Goal: Find contact information: Find contact information

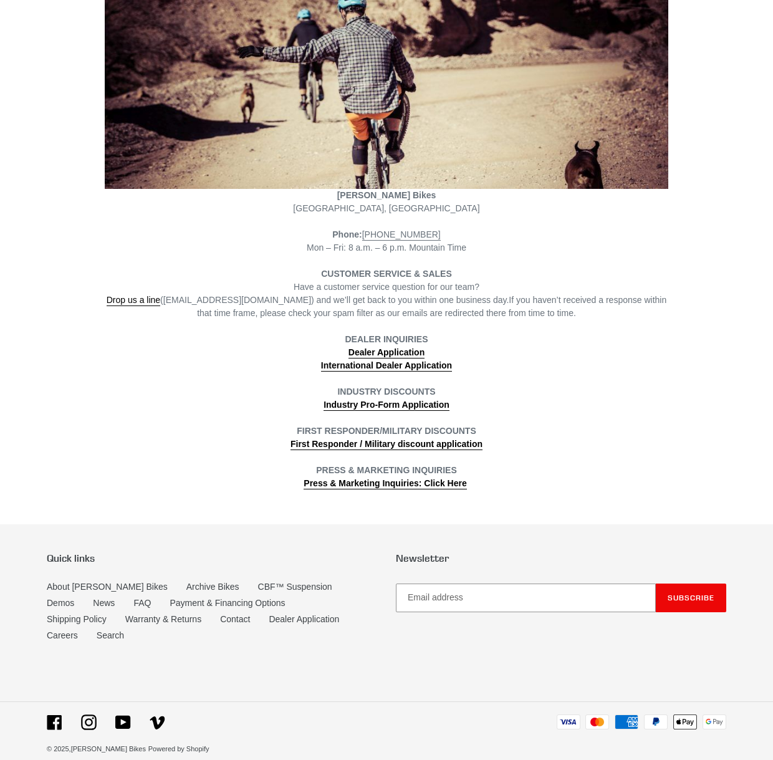
scroll to position [211, 0]
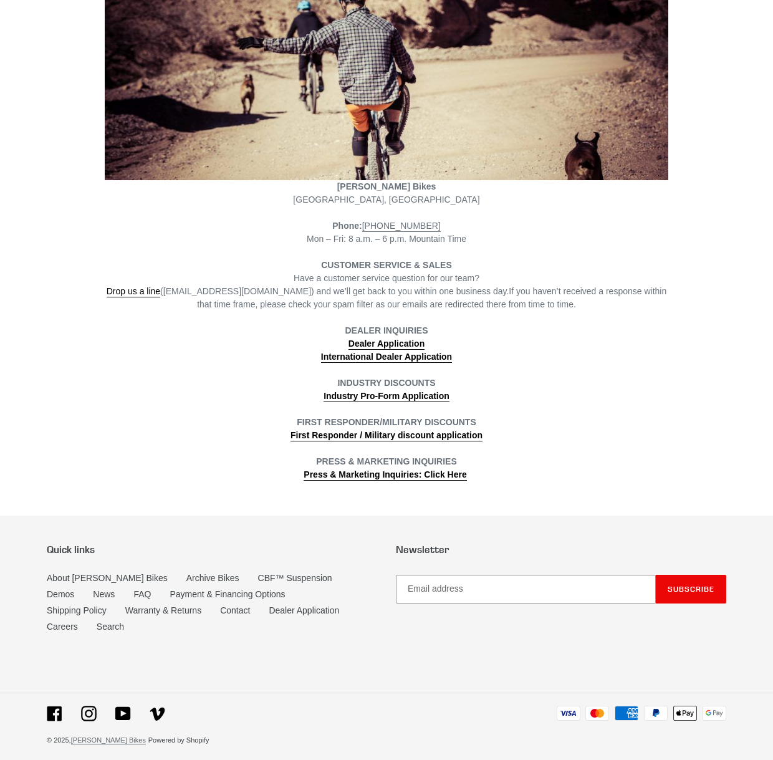
drag, startPoint x: 85, startPoint y: 722, endPoint x: 103, endPoint y: 722, distance: 18.1
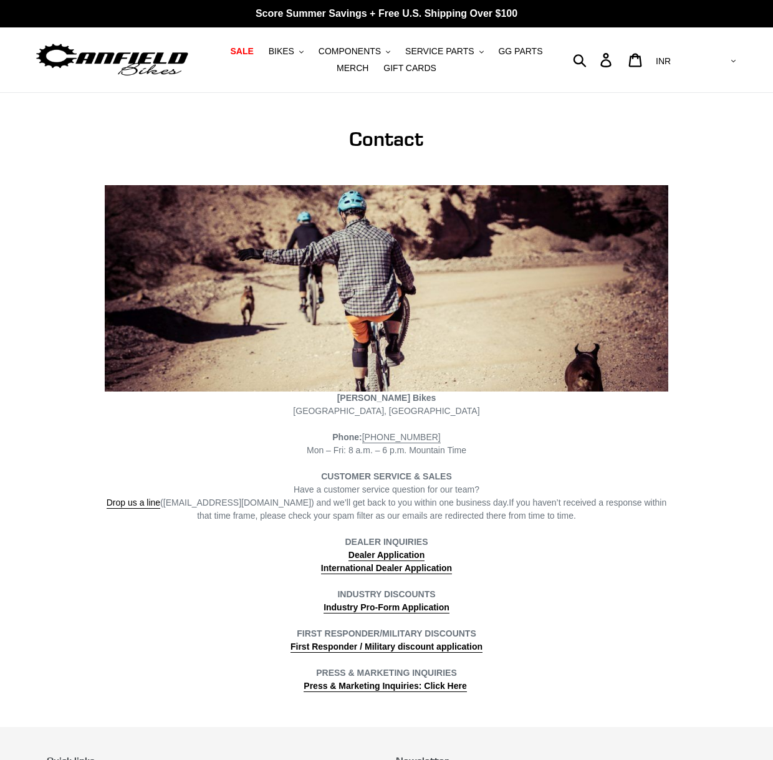
scroll to position [0, 0]
click at [569, 403] on div "Canfield Bikes Poncha Springs, CO" at bounding box center [386, 404] width 563 height 26
drag, startPoint x: 442, startPoint y: 405, endPoint x: 416, endPoint y: 396, distance: 27.2
click at [351, 399] on div "Canfield Bikes Poncha Springs, CO" at bounding box center [386, 404] width 563 height 26
click at [428, 394] on div "Canfield Bikes Poncha Springs, CO" at bounding box center [386, 404] width 563 height 26
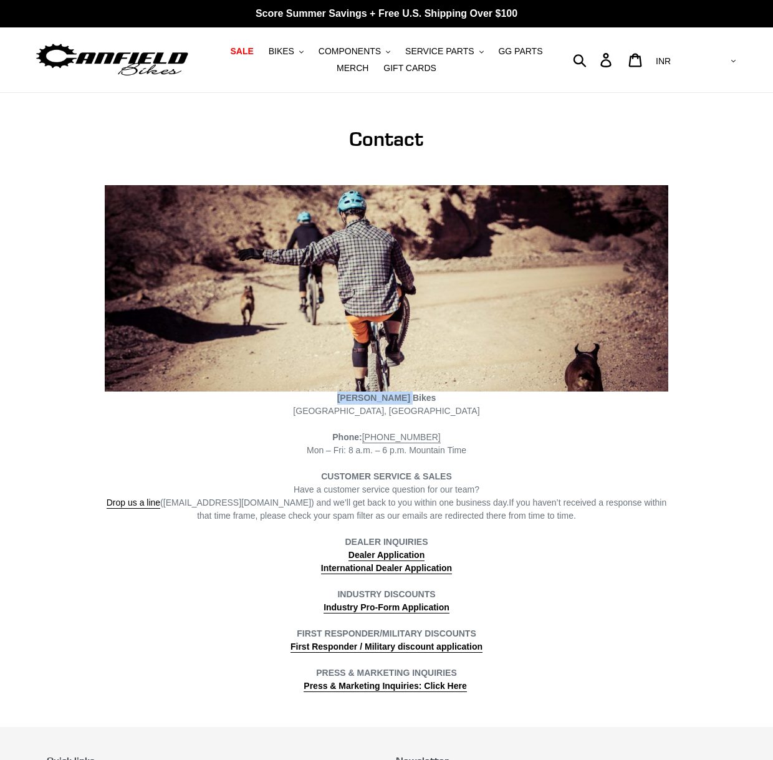
drag, startPoint x: 424, startPoint y: 394, endPoint x: 350, endPoint y: 396, distance: 74.2
click at [350, 396] on div "Canfield Bikes Poncha Springs, CO" at bounding box center [386, 404] width 563 height 26
copy strong "[PERSON_NAME] Bikes"
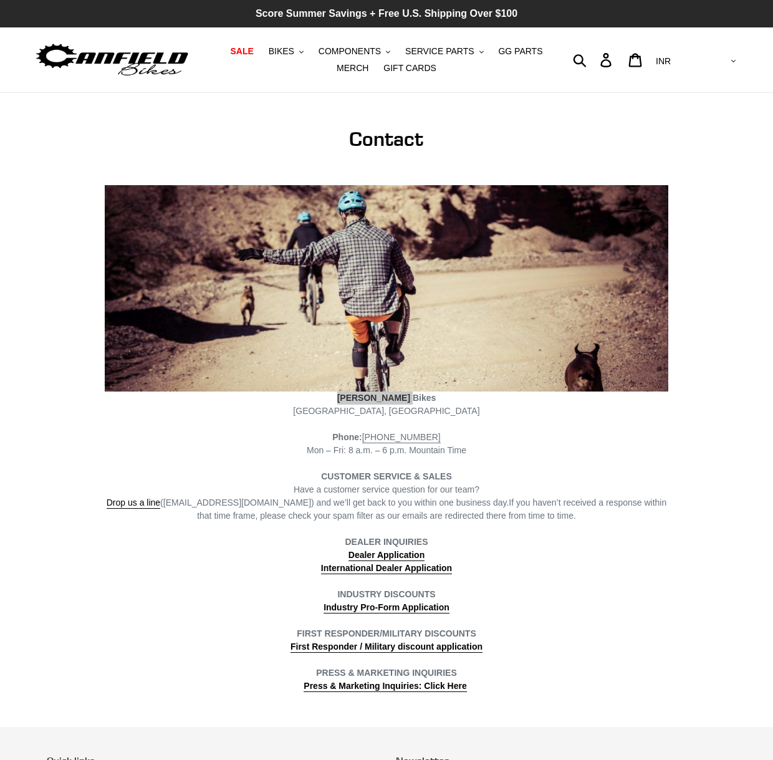
drag, startPoint x: 79, startPoint y: 456, endPoint x: 433, endPoint y: 19, distance: 562.3
click at [165, 67] on img at bounding box center [112, 60] width 156 height 39
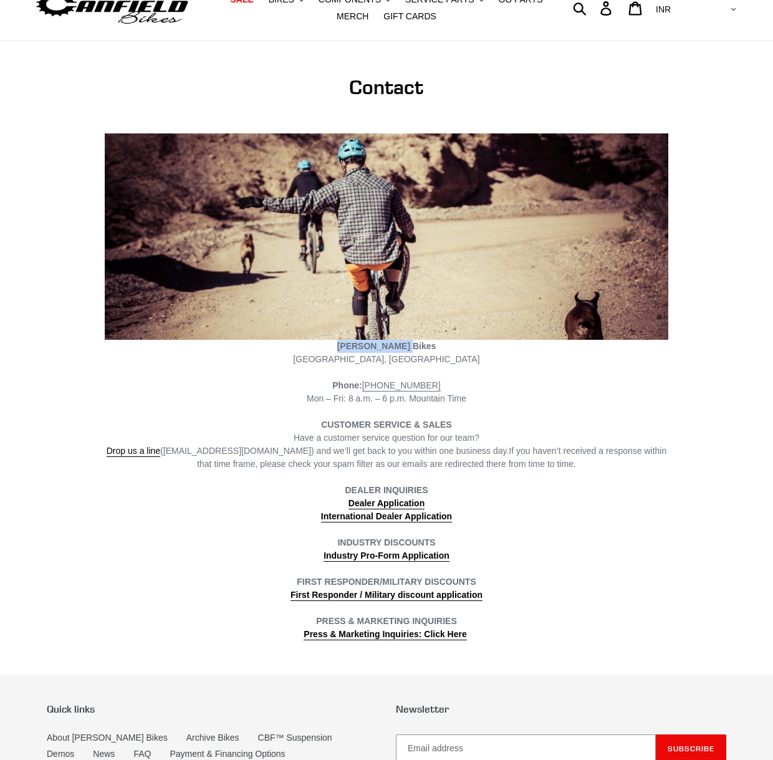
scroll to position [100, 0]
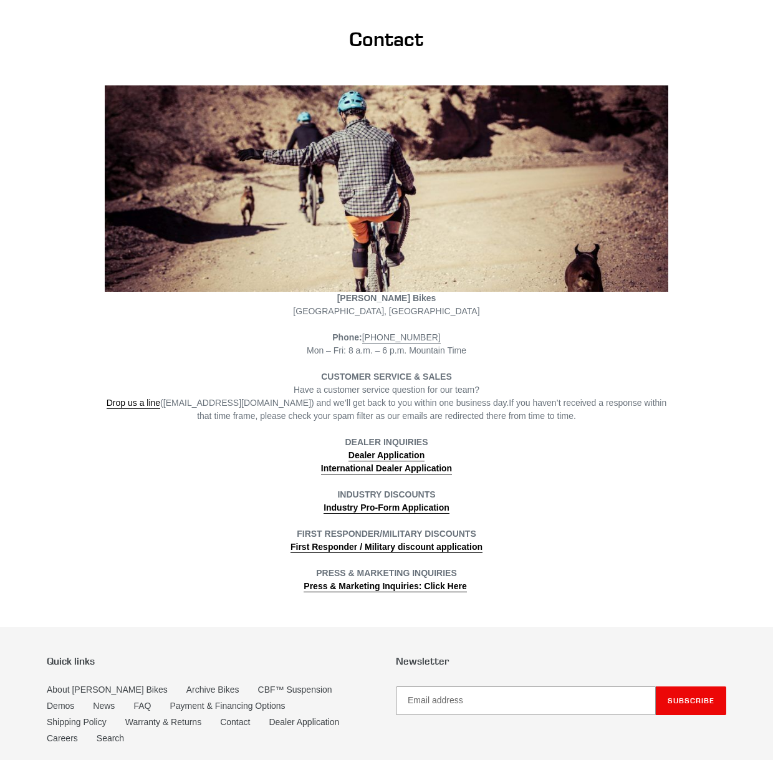
click at [488, 359] on div "Canfield Bikes Poncha Springs, CO Phone: (801) 548-2556 Mon – Fri: 8 a.m. – 6 p…" at bounding box center [386, 338] width 563 height 507
drag, startPoint x: 466, startPoint y: 342, endPoint x: 185, endPoint y: 363, distance: 281.9
click at [371, 343] on div "Phone: (801) 548-2556 Mon – Fri: 8 a.m. – 6 p.m. Mountain Time" at bounding box center [386, 344] width 563 height 26
copy div "Phone: (801) 548-2556"
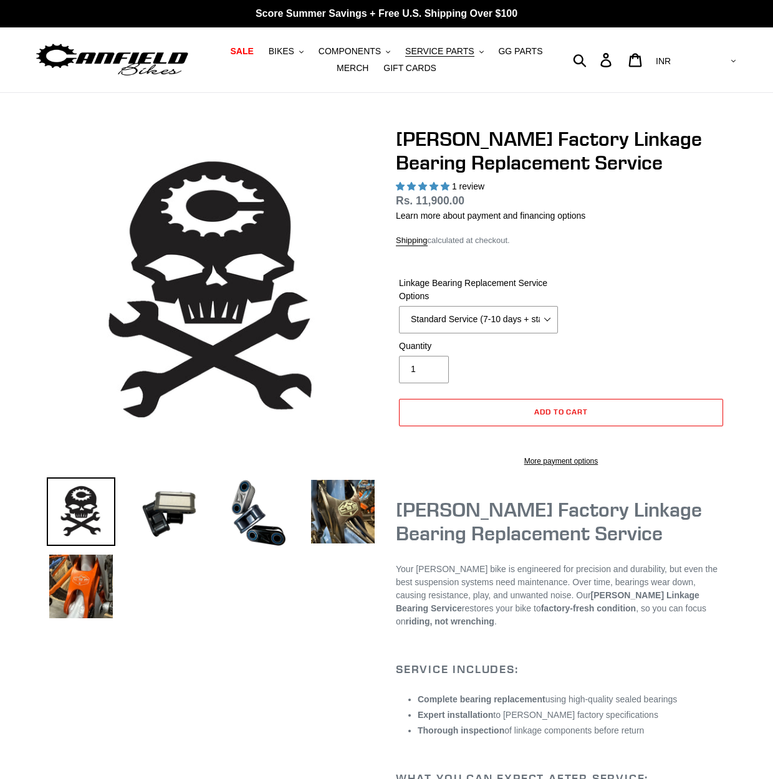
select select "highest-rating"
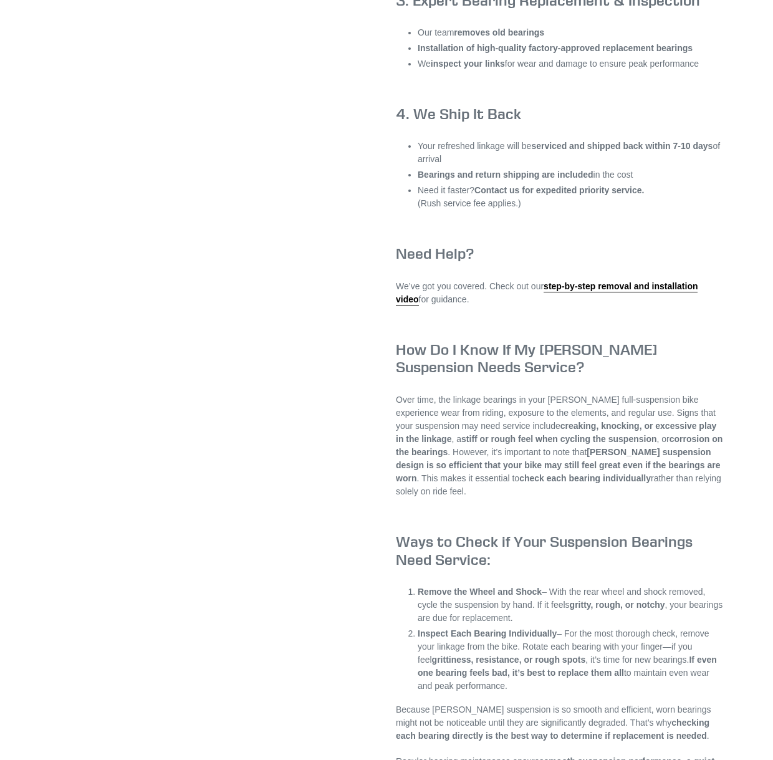
scroll to position [801, 0]
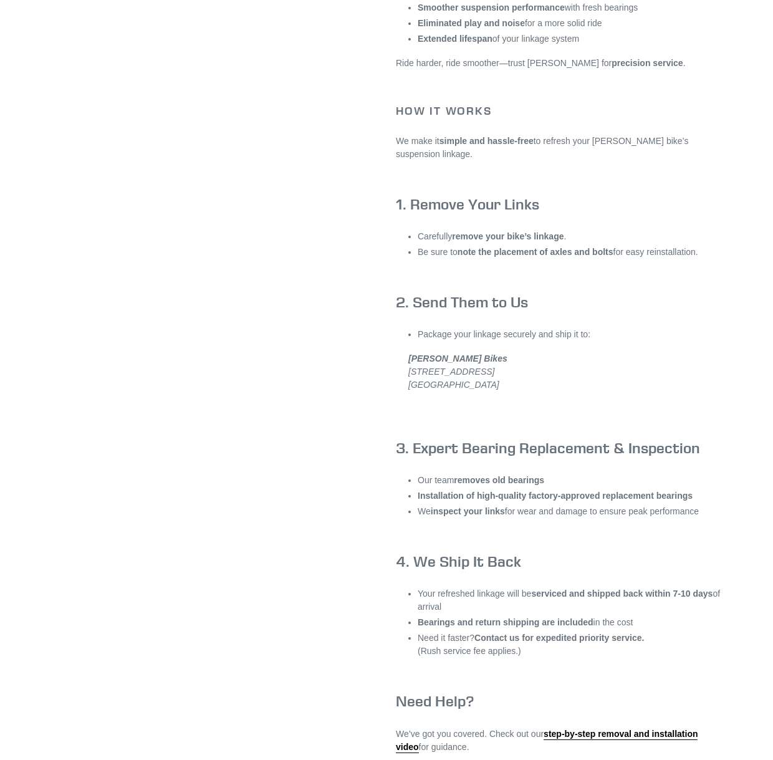
click at [486, 378] on address "Canfield Bikes 129 Crane Lane Poncha Springs, CO 81201" at bounding box center [561, 378] width 330 height 52
drag, startPoint x: 407, startPoint y: 380, endPoint x: 525, endPoint y: 394, distance: 118.7
click at [525, 394] on address "Canfield Bikes 129 Crane Lane Poncha Springs, CO 81201" at bounding box center [561, 378] width 330 height 52
copy address "129 Crane Lane Poncha Springs, CO 81201"
click at [402, 402] on address "Canfield Bikes 129 Crane Lane Poncha Springs, CO 81201" at bounding box center [561, 378] width 330 height 52
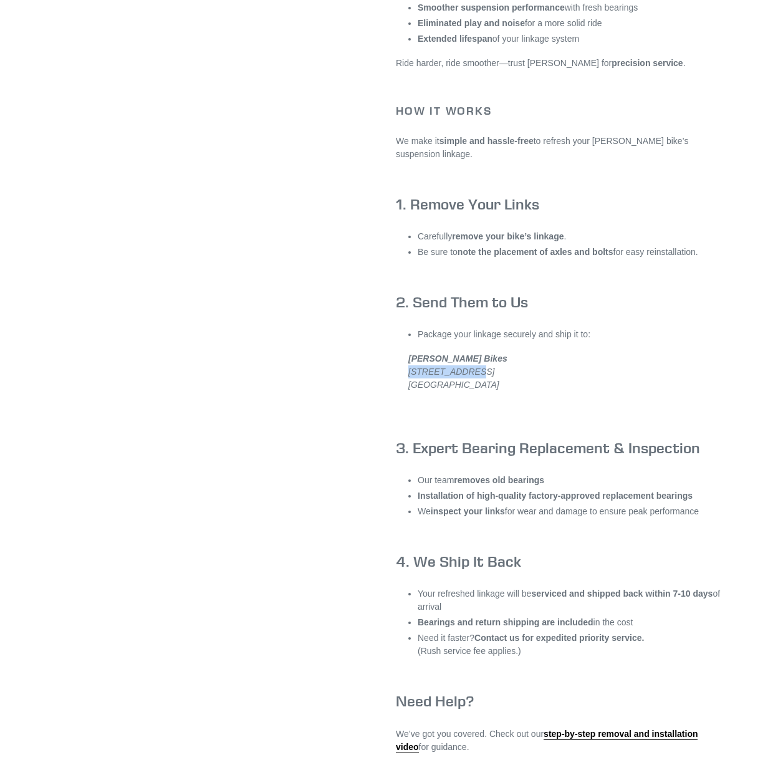
drag, startPoint x: 403, startPoint y: 385, endPoint x: 179, endPoint y: 382, distance: 223.1
click at [487, 381] on address "Canfield Bikes 129 Crane Lane Poncha Springs, CO 81201" at bounding box center [561, 378] width 330 height 52
copy address "129 Crane Lane"
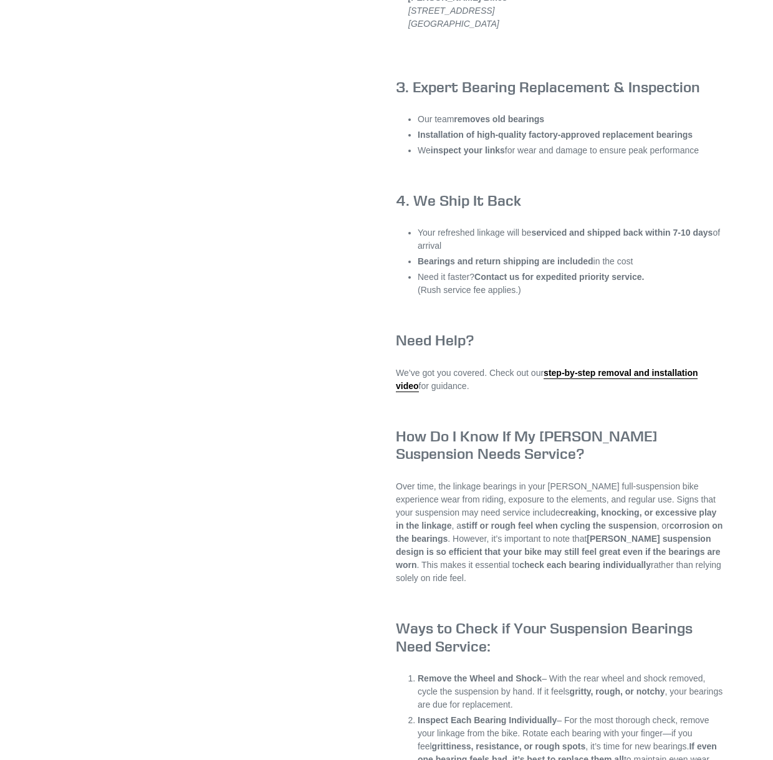
scroll to position [1162, 0]
